Goal: Find specific page/section: Find specific page/section

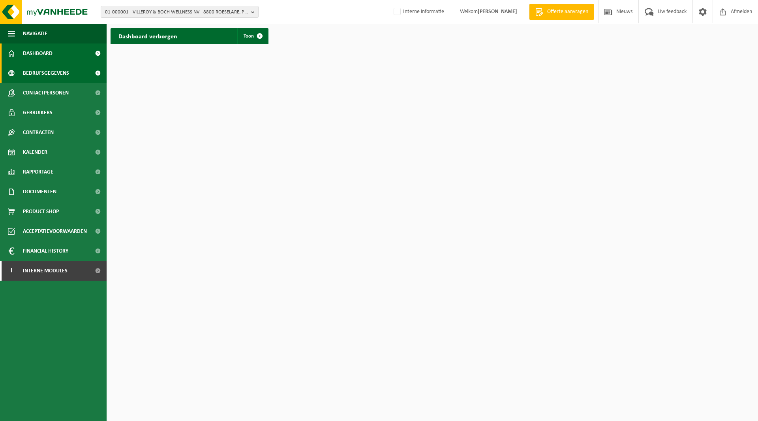
click at [32, 72] on span "Bedrijfsgegevens" at bounding box center [46, 73] width 46 height 20
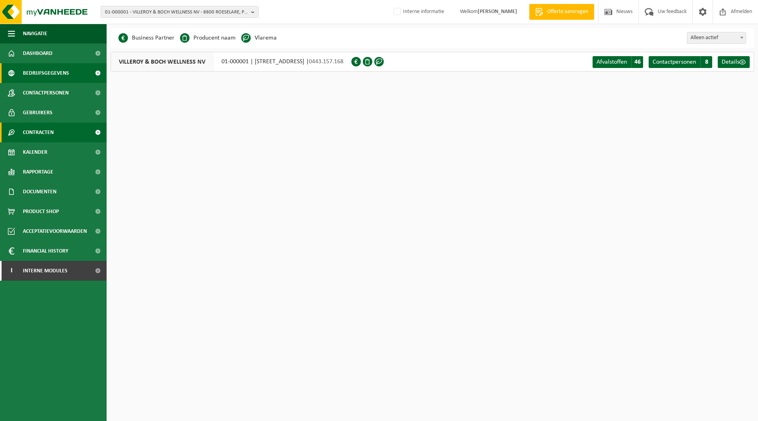
click at [52, 128] on span "Contracten" at bounding box center [38, 132] width 31 height 20
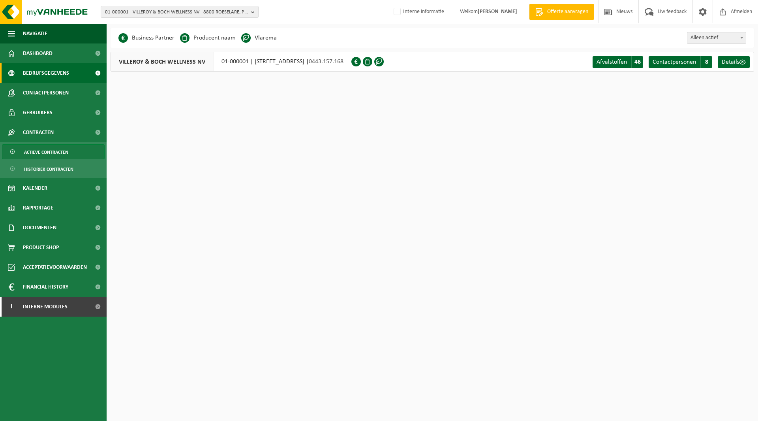
click at [42, 152] on span "Actieve contracten" at bounding box center [46, 152] width 44 height 15
